Goal: Task Accomplishment & Management: Use online tool/utility

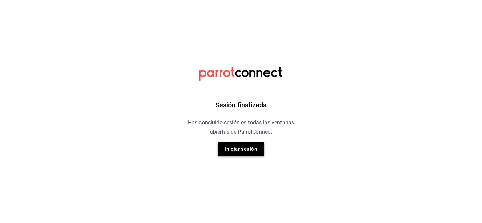
click at [235, 151] on button "Iniciar sesión" at bounding box center [241, 149] width 47 height 14
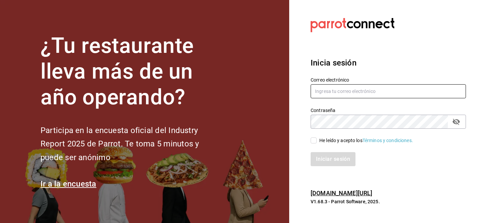
type input "edgarjsolorio@gmail.com"
click at [317, 142] on span "He leído y acepto los Términos y condiciones." at bounding box center [365, 140] width 96 height 7
click at [317, 142] on input "He leído y acepto los Términos y condiciones." at bounding box center [314, 141] width 6 height 6
checkbox input "true"
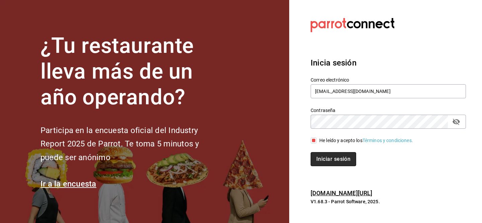
click at [334, 165] on button "Iniciar sesión" at bounding box center [334, 159] width 46 height 14
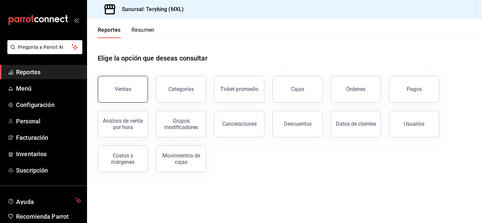
click at [131, 87] on button "Ventas" at bounding box center [123, 89] width 50 height 27
